Goal: Navigation & Orientation: Find specific page/section

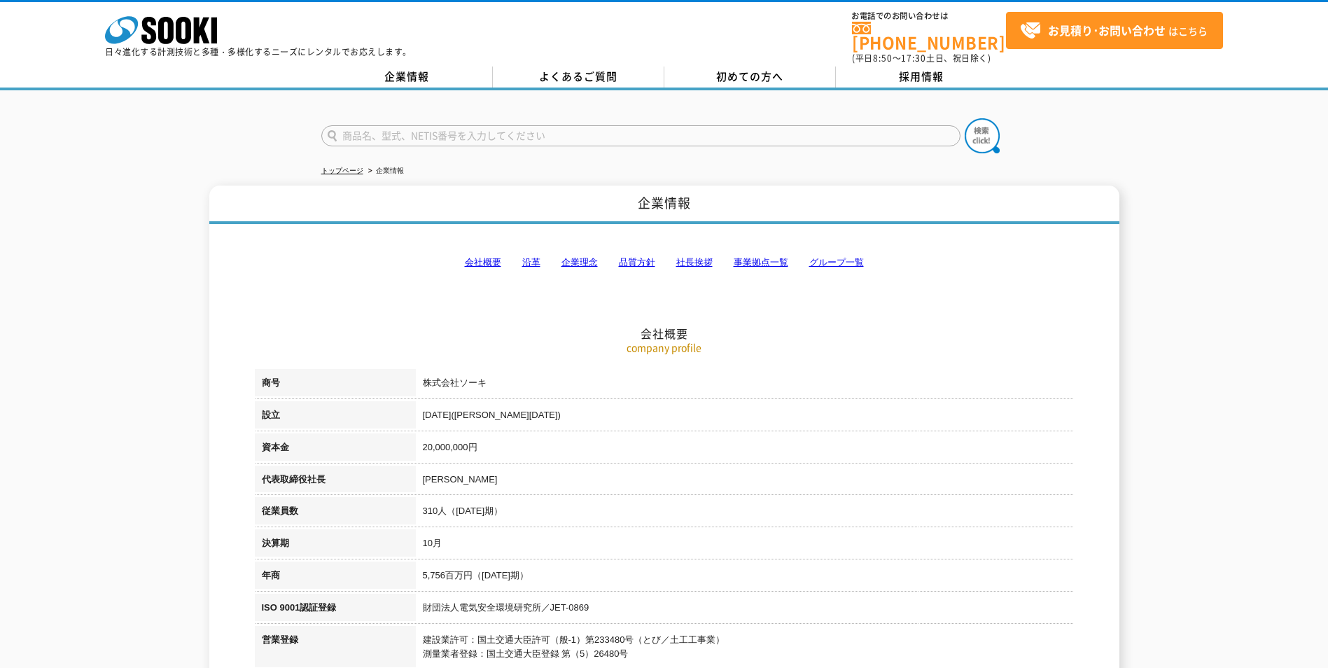
click at [472, 258] on link "会社概要" at bounding box center [483, 262] width 36 height 11
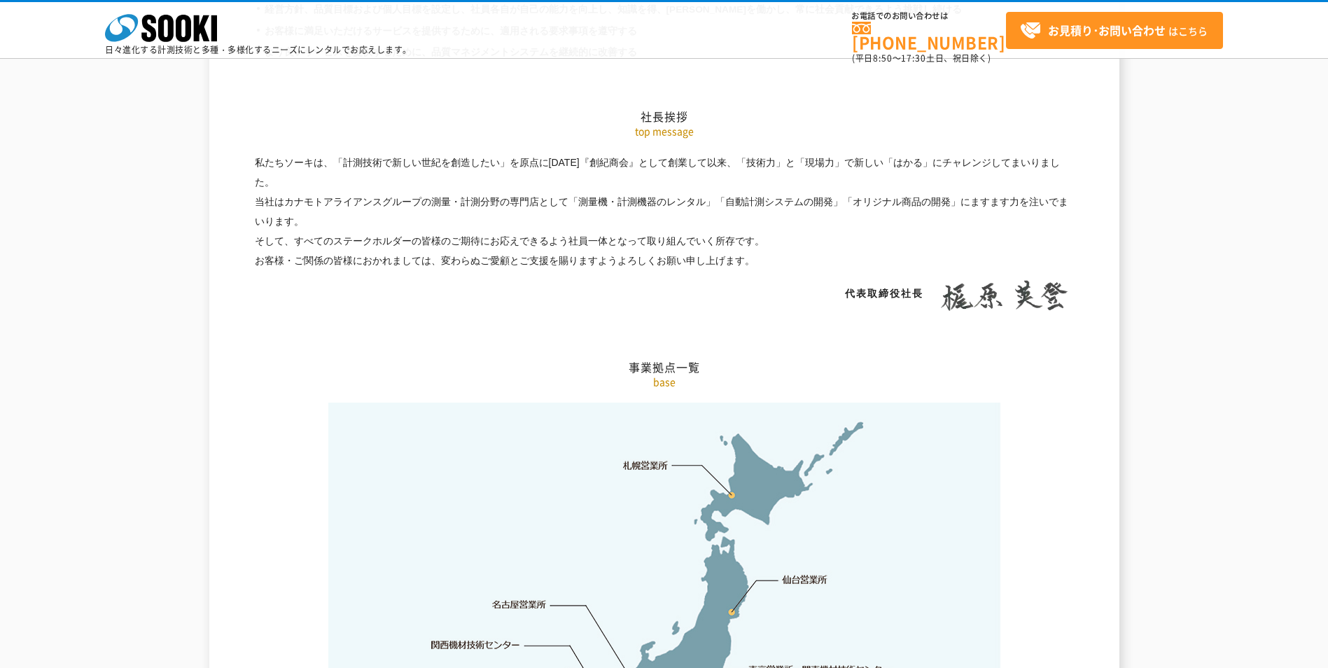
scroll to position [2838, 0]
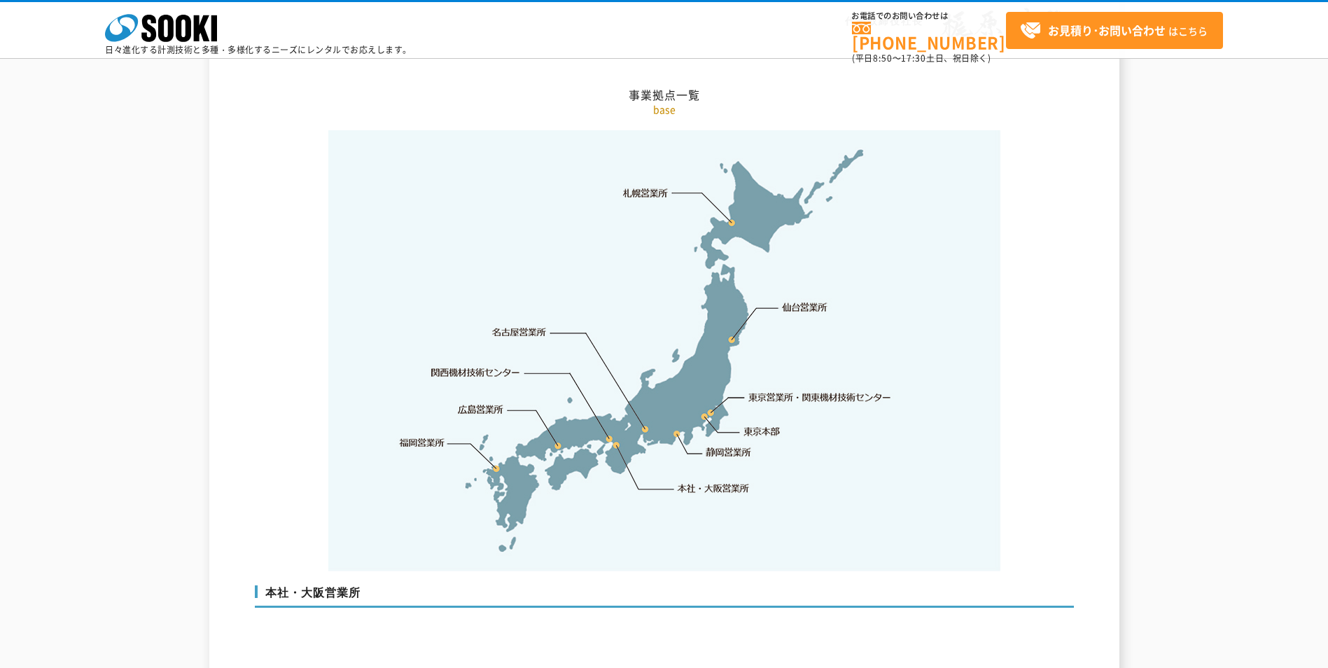
click at [751, 425] on link "東京本部" at bounding box center [762, 432] width 36 height 14
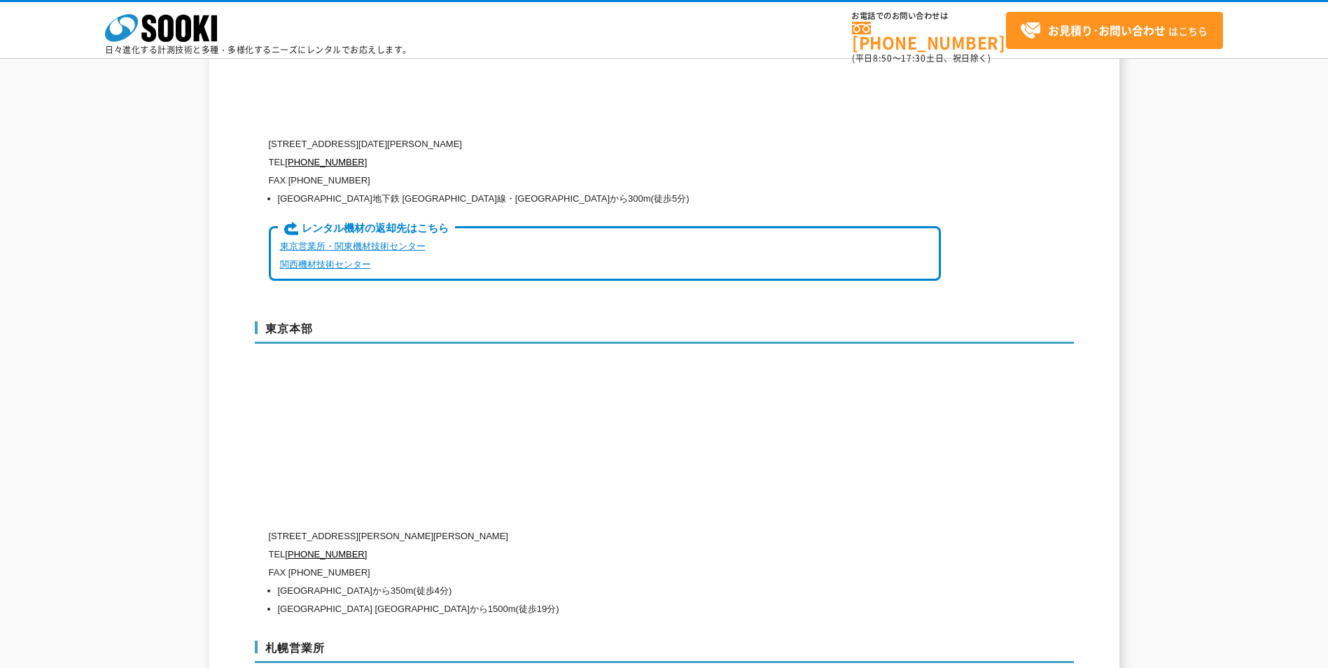
scroll to position [3492, 0]
click at [398, 243] on link "東京営業所・関東機材技術センター" at bounding box center [353, 248] width 146 height 11
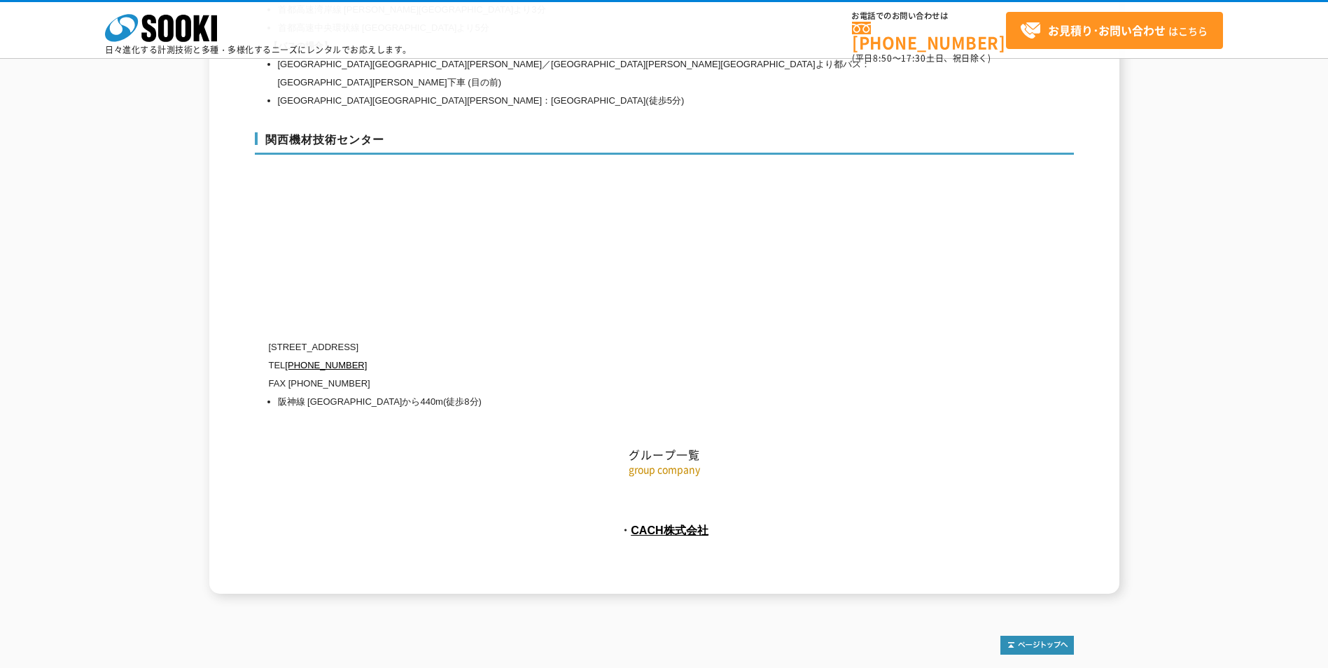
scroll to position [6262, 0]
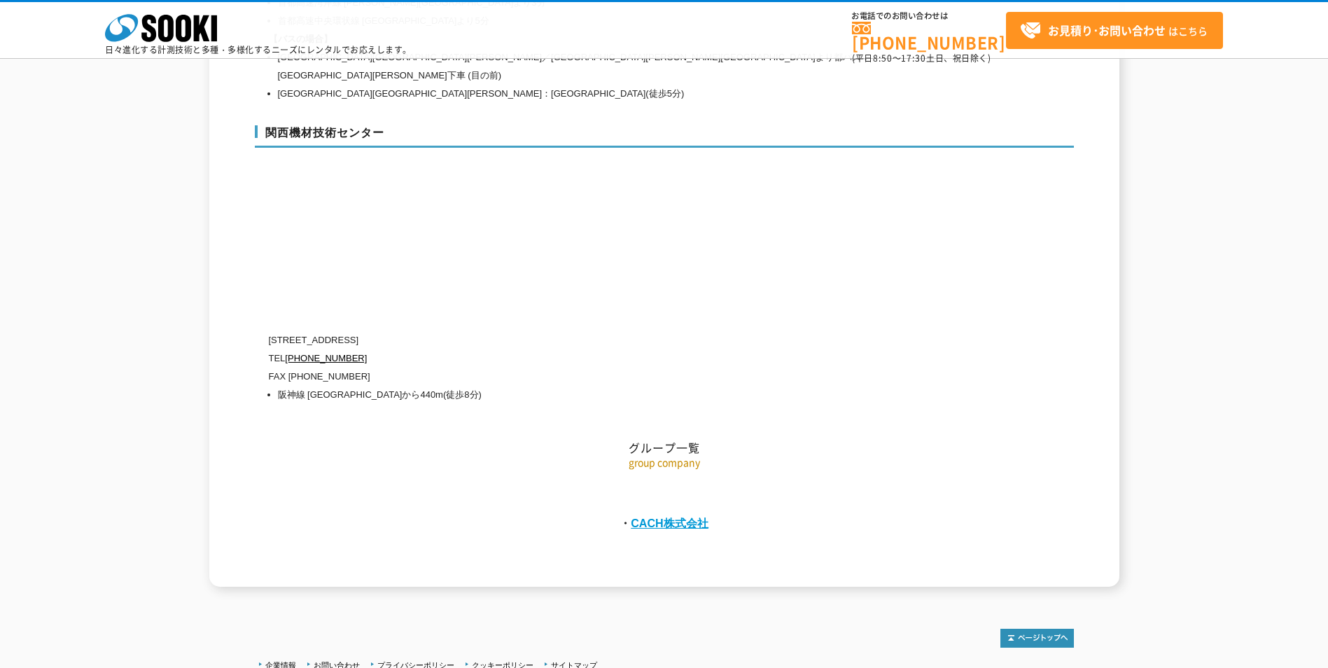
click at [669, 517] on link "CACH株式会社" at bounding box center [670, 523] width 78 height 13
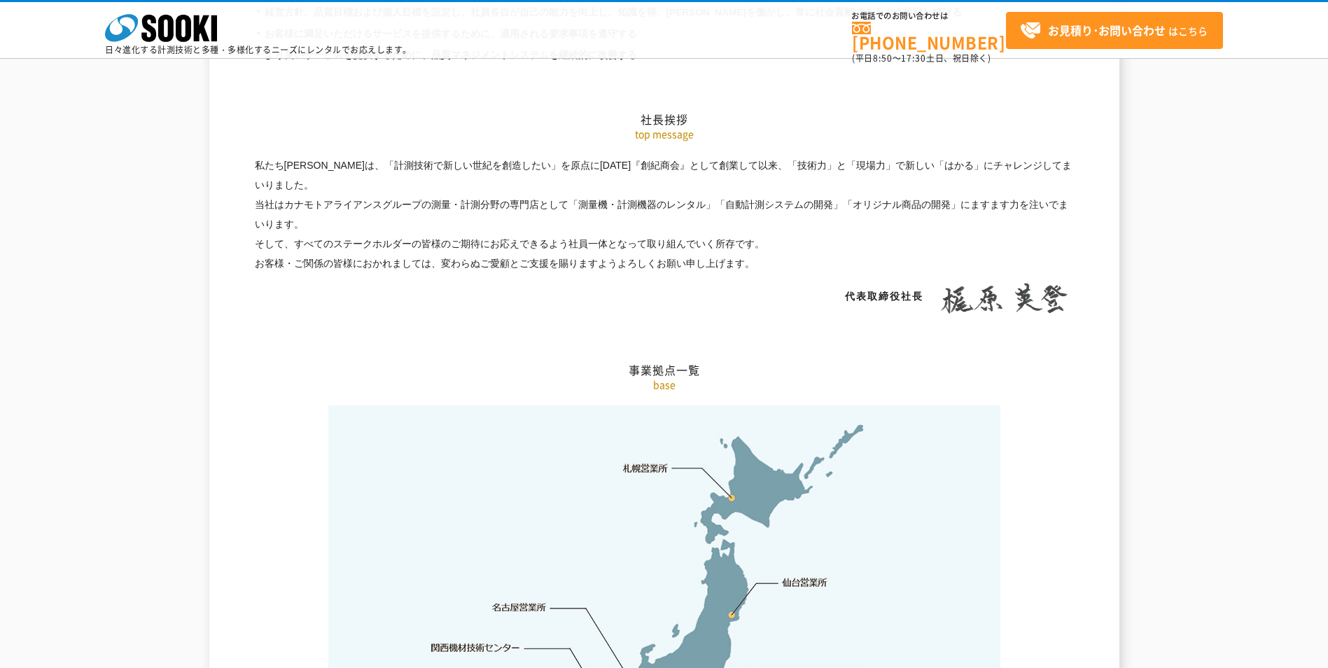
scroll to position [2661, 0]
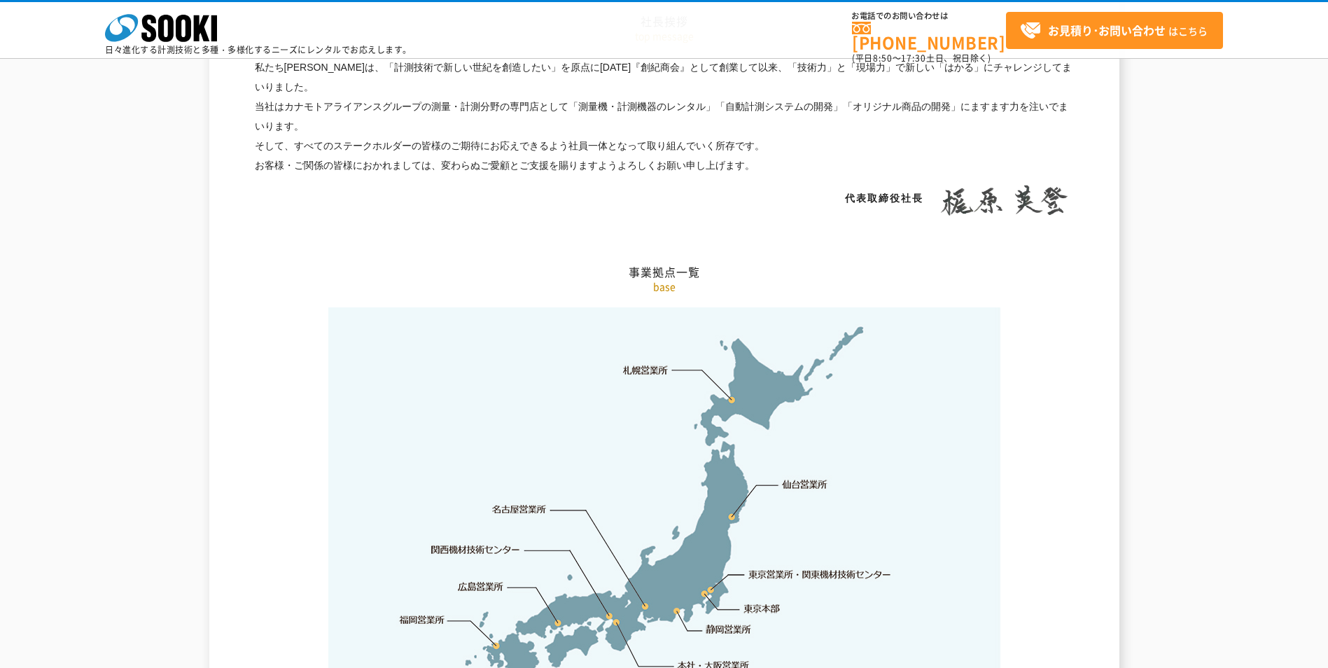
click at [767, 602] on link "東京本部" at bounding box center [762, 609] width 36 height 14
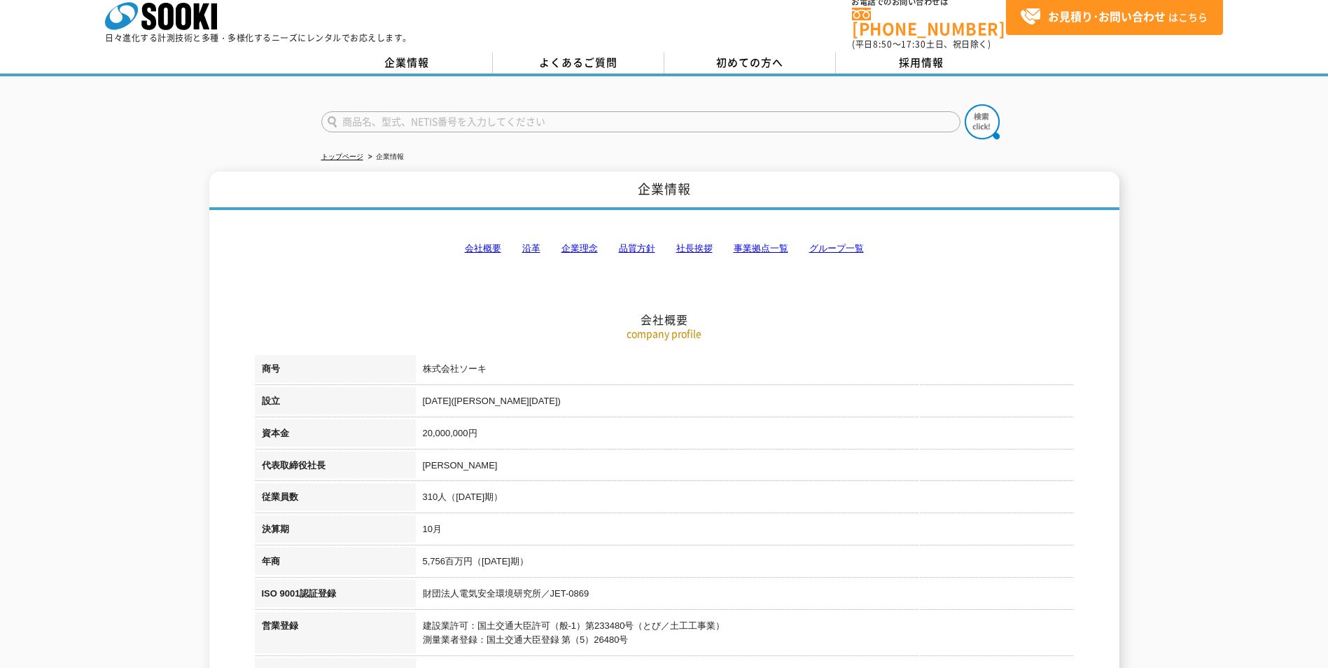
scroll to position [0, 0]
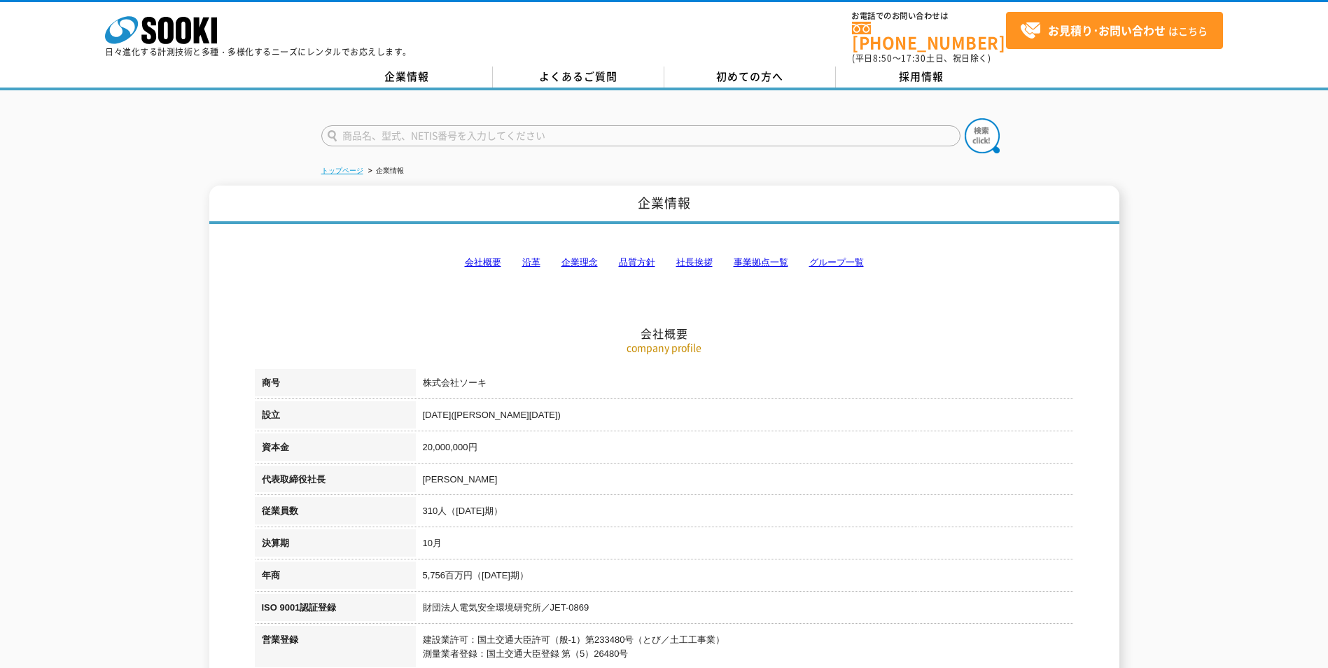
click at [350, 167] on link "トップページ" at bounding box center [342, 171] width 42 height 8
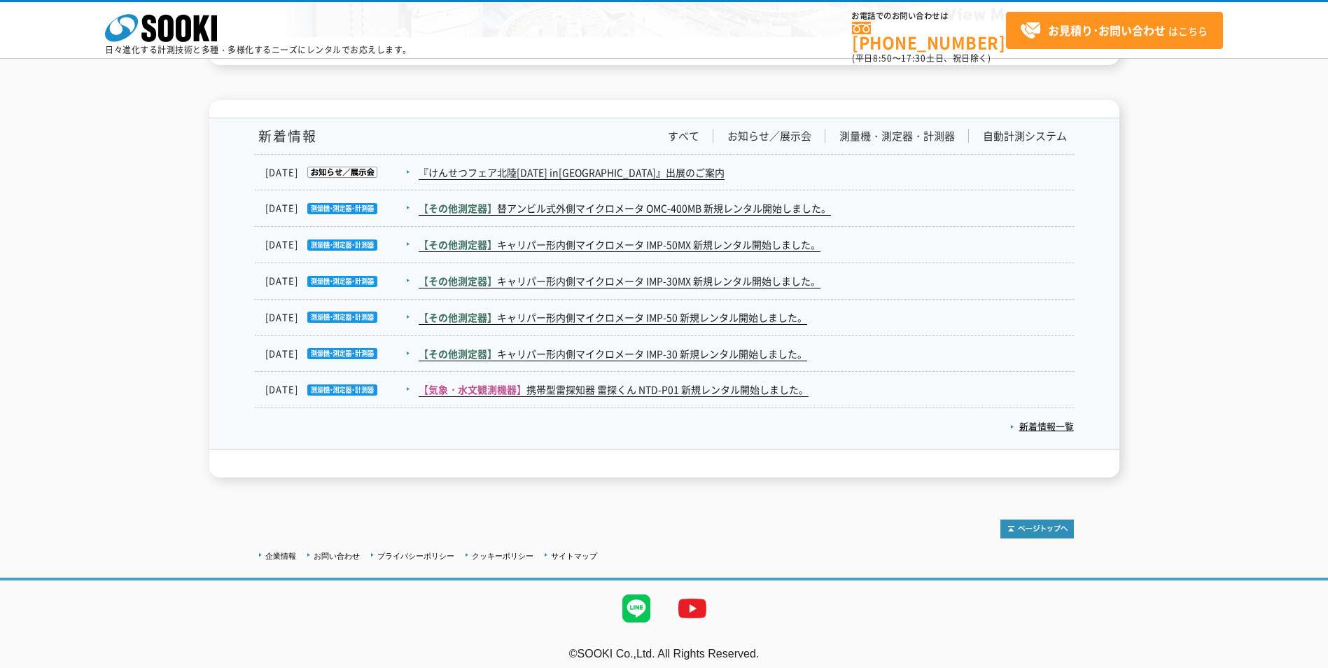
scroll to position [2269, 0]
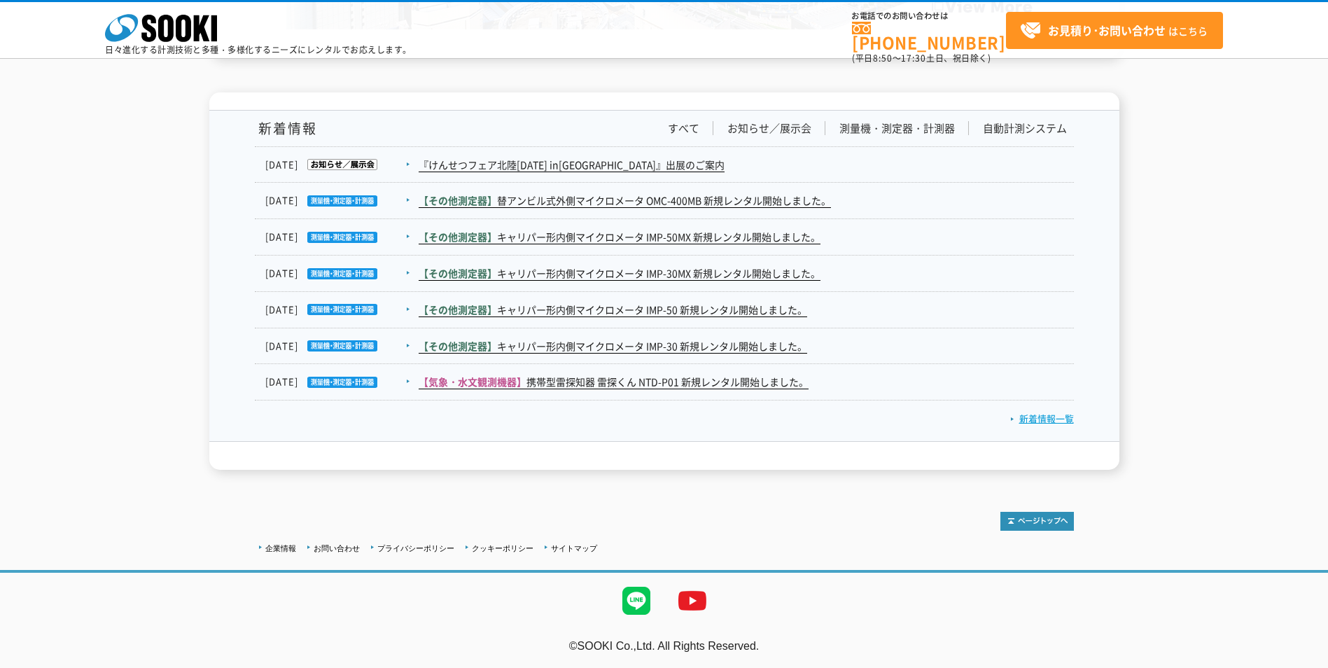
click at [1045, 414] on link "新着情報一覧" at bounding box center [1042, 418] width 64 height 13
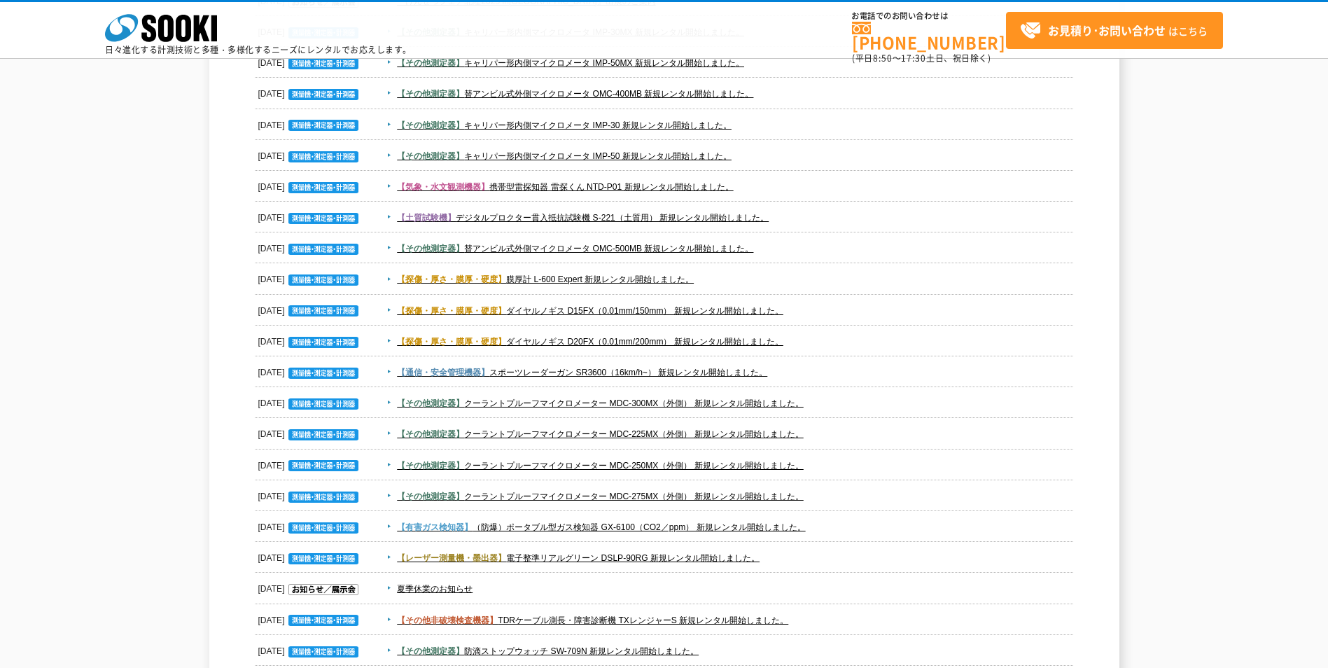
scroll to position [280, 0]
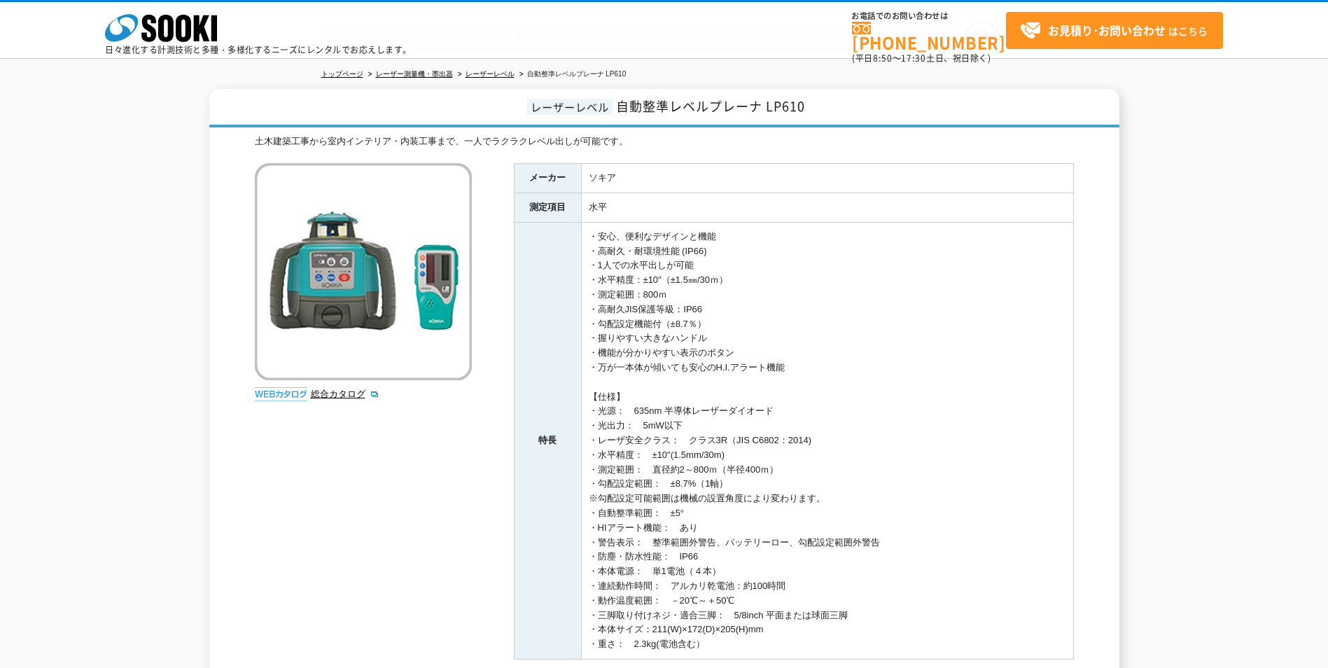
scroll to position [312, 0]
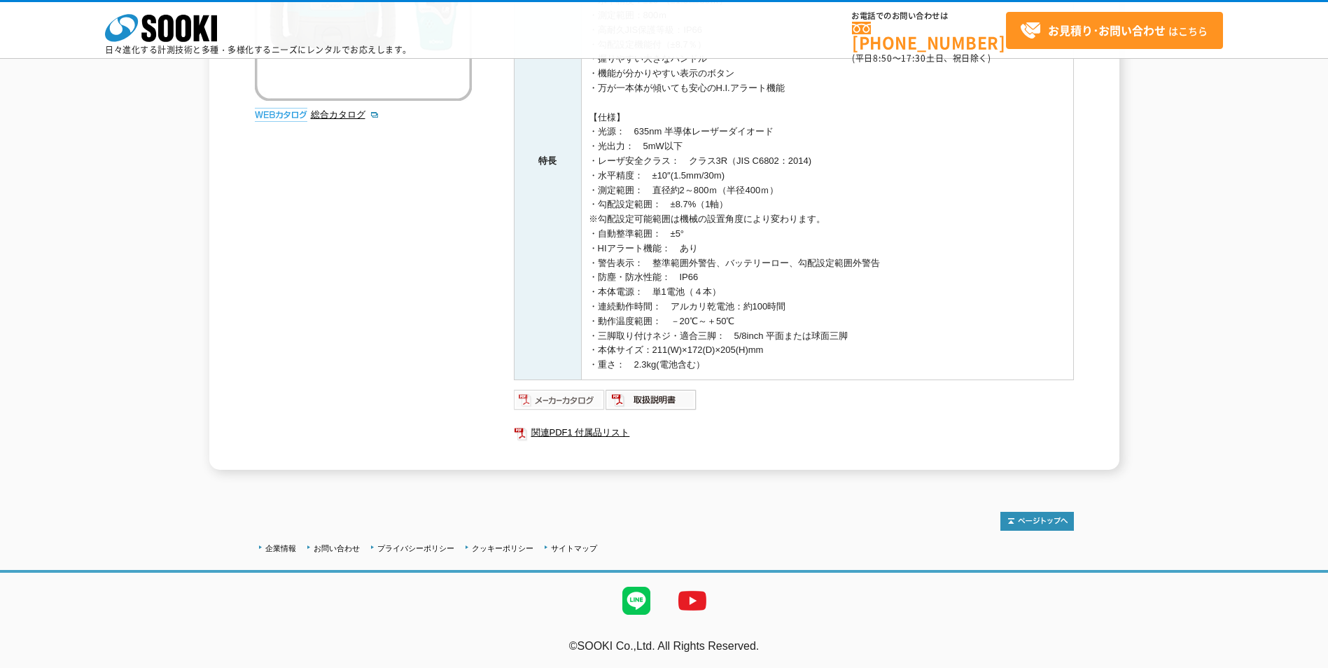
click at [565, 403] on img at bounding box center [560, 400] width 92 height 22
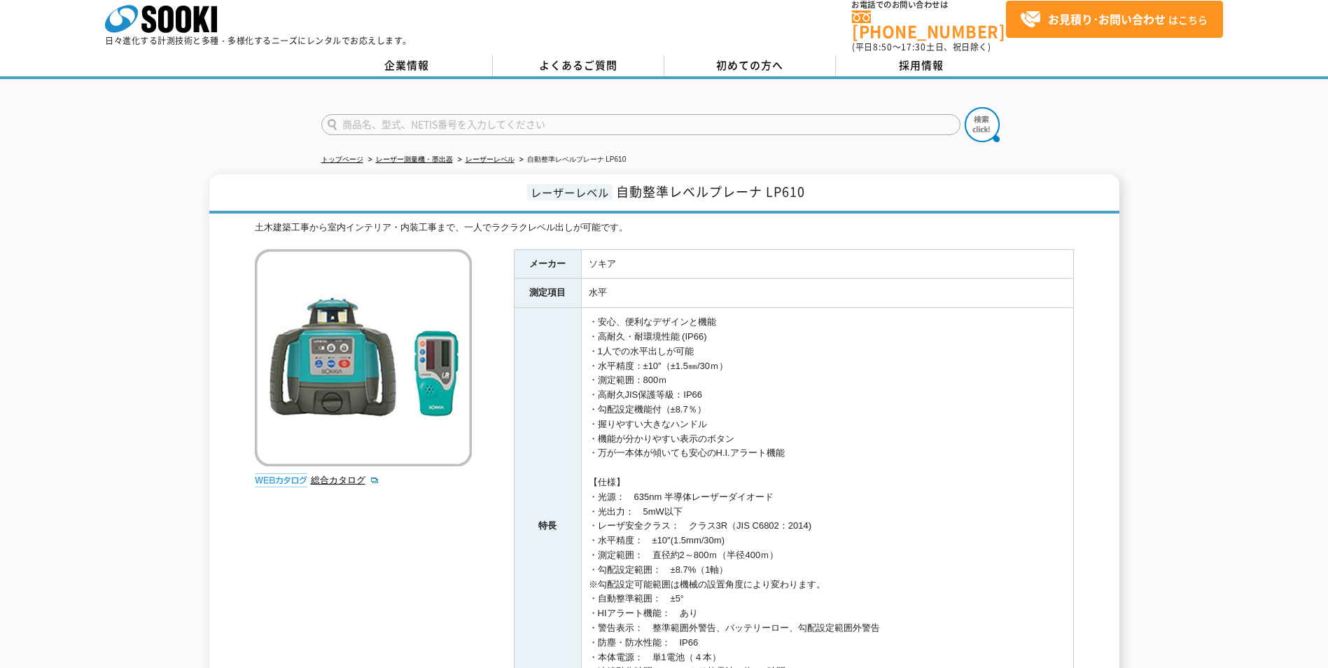
scroll to position [0, 0]
